Goal: Use online tool/utility: Utilize a website feature to perform a specific function

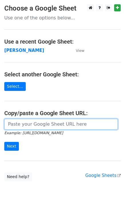
click at [16, 129] on input "url" at bounding box center [60, 124] width 113 height 11
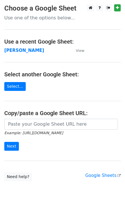
click at [57, 127] on input "url" at bounding box center [60, 124] width 113 height 11
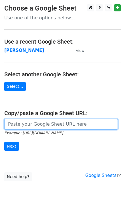
drag, startPoint x: 16, startPoint y: 120, endPoint x: 16, endPoint y: 124, distance: 4.0
click at [16, 120] on input "url" at bounding box center [60, 124] width 113 height 11
paste input "[URL][DOMAIN_NAME]"
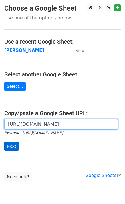
type input "[URL][DOMAIN_NAME]"
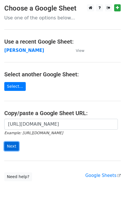
scroll to position [0, 0]
click at [13, 145] on input "Next" at bounding box center [11, 146] width 15 height 9
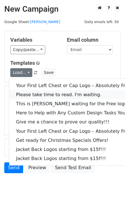
click at [36, 91] on link "Please take time to read. I'm waiting." at bounding box center [77, 94] width 136 height 9
